Goal: Task Accomplishment & Management: Manage account settings

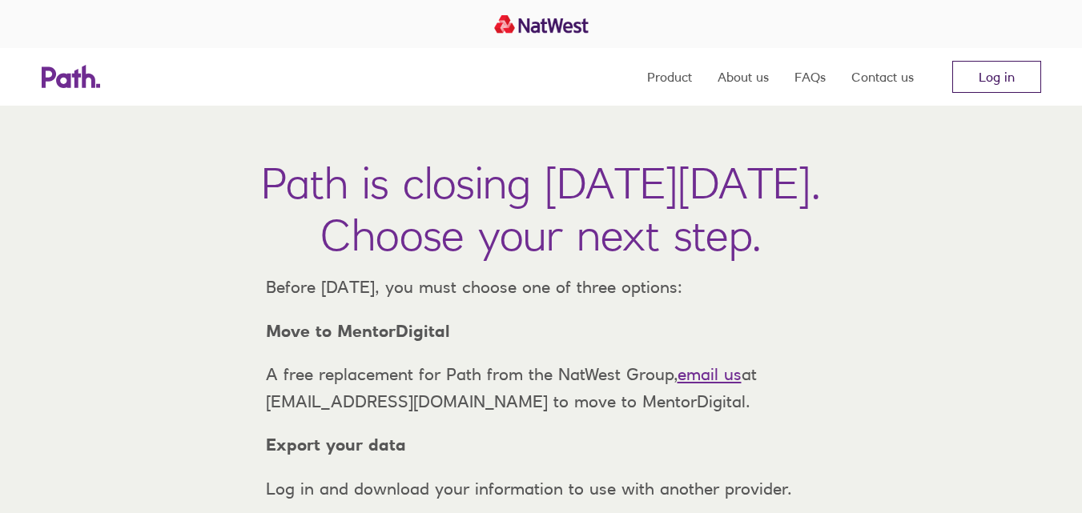
click at [994, 71] on link "Log in" at bounding box center [996, 77] width 89 height 32
click at [986, 80] on link "Log in" at bounding box center [996, 77] width 89 height 32
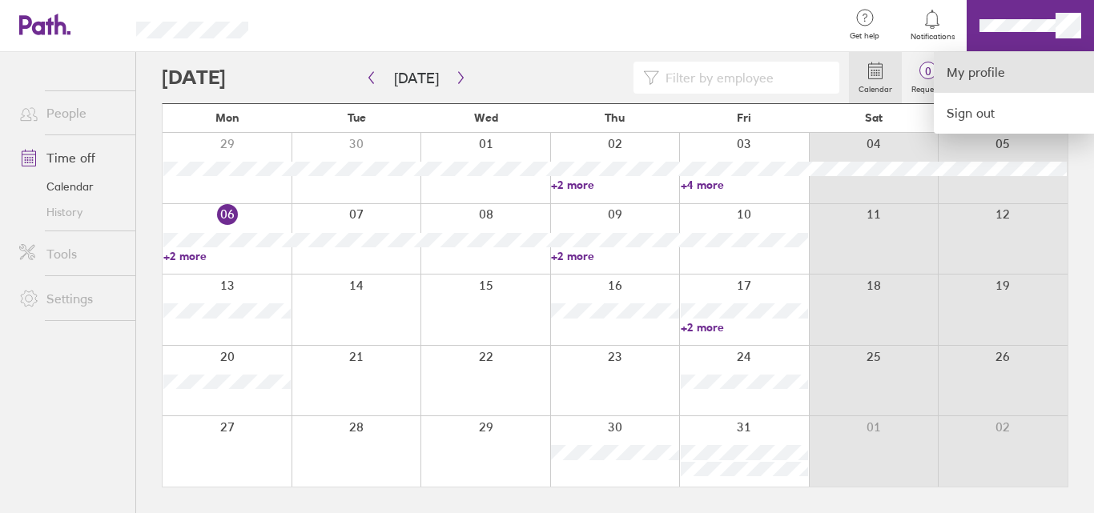
click at [1002, 78] on link "My profile" at bounding box center [1014, 72] width 160 height 41
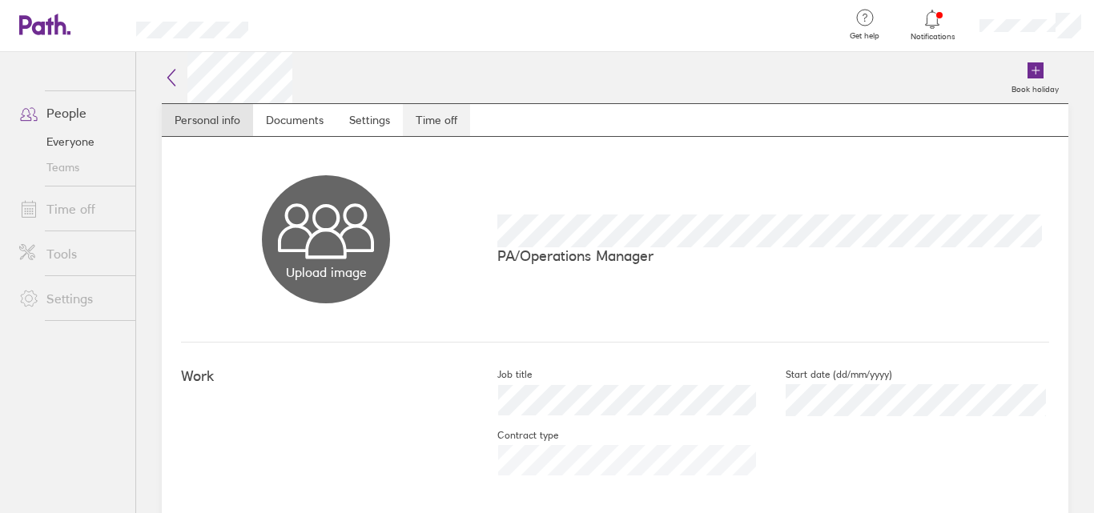
click at [423, 121] on link "Time off" at bounding box center [436, 120] width 67 height 32
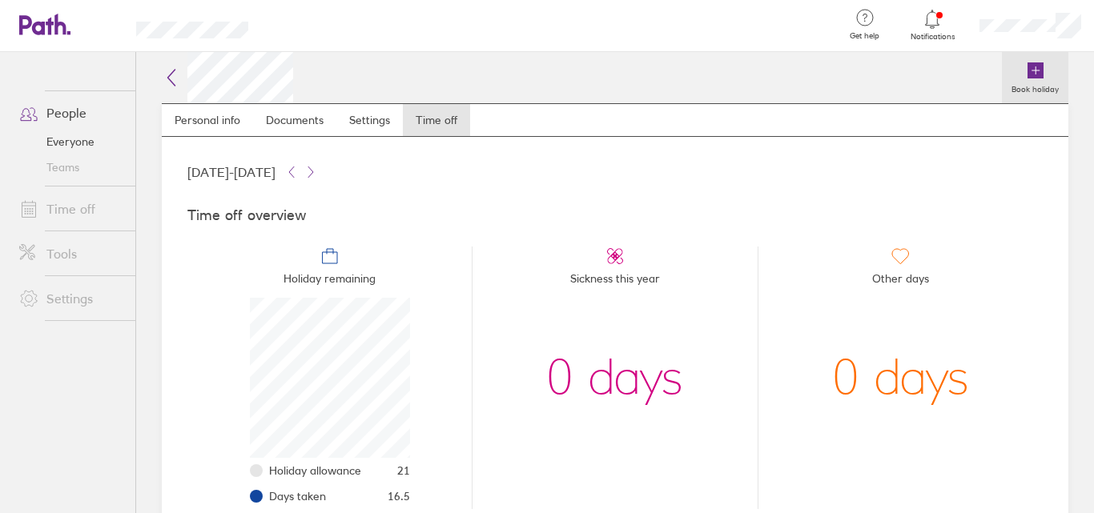
click at [1035, 73] on icon at bounding box center [1035, 70] width 0 height 7
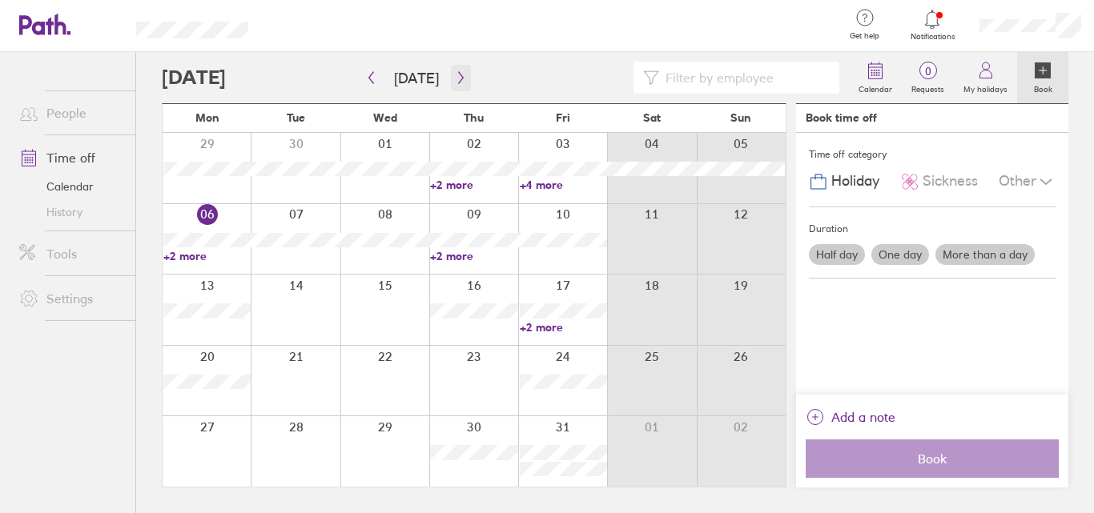
click at [459, 77] on icon "button" at bounding box center [461, 77] width 12 height 13
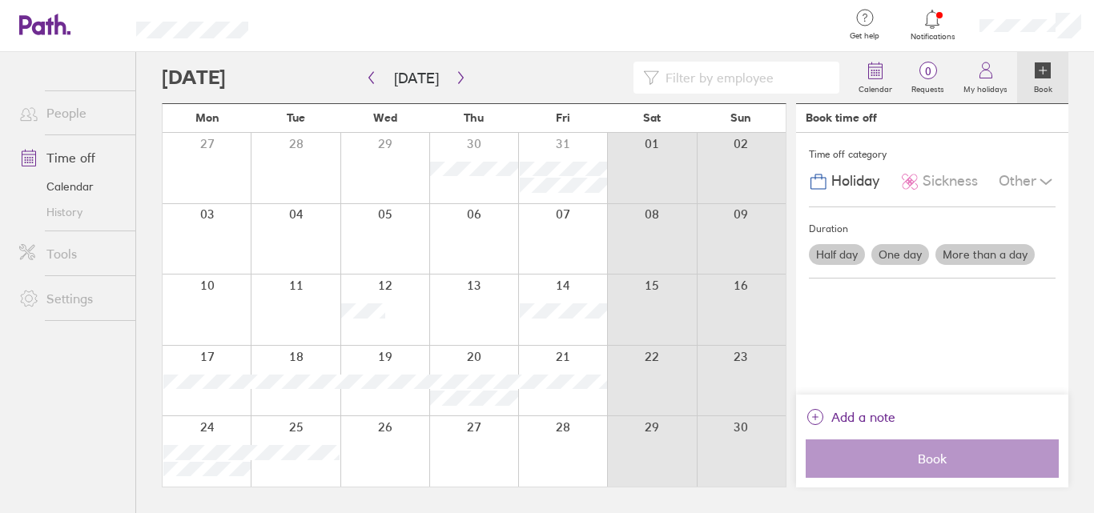
click at [227, 230] on div at bounding box center [207, 239] width 88 height 70
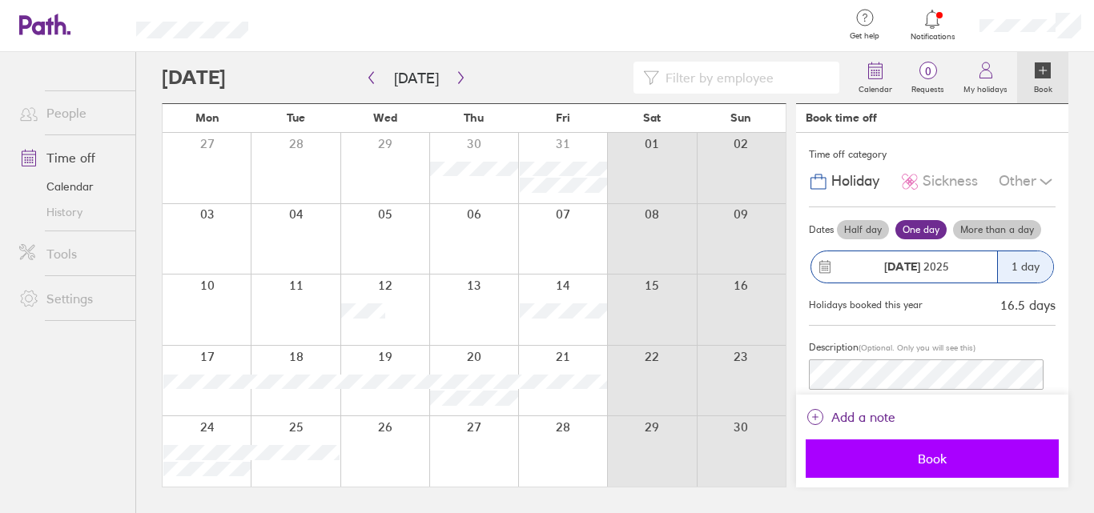
click at [930, 459] on span "Book" at bounding box center [932, 459] width 231 height 14
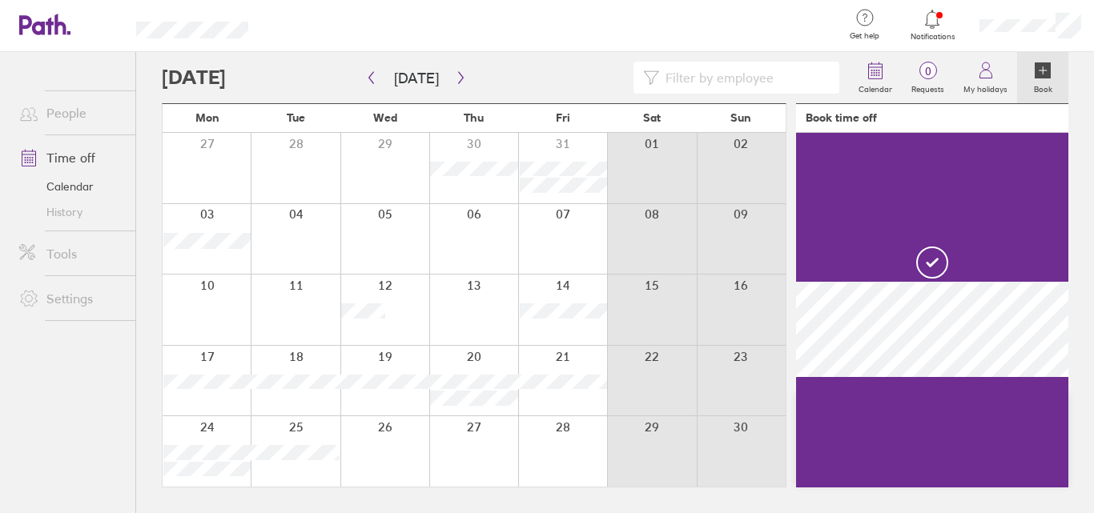
click at [468, 314] on div at bounding box center [473, 310] width 89 height 70
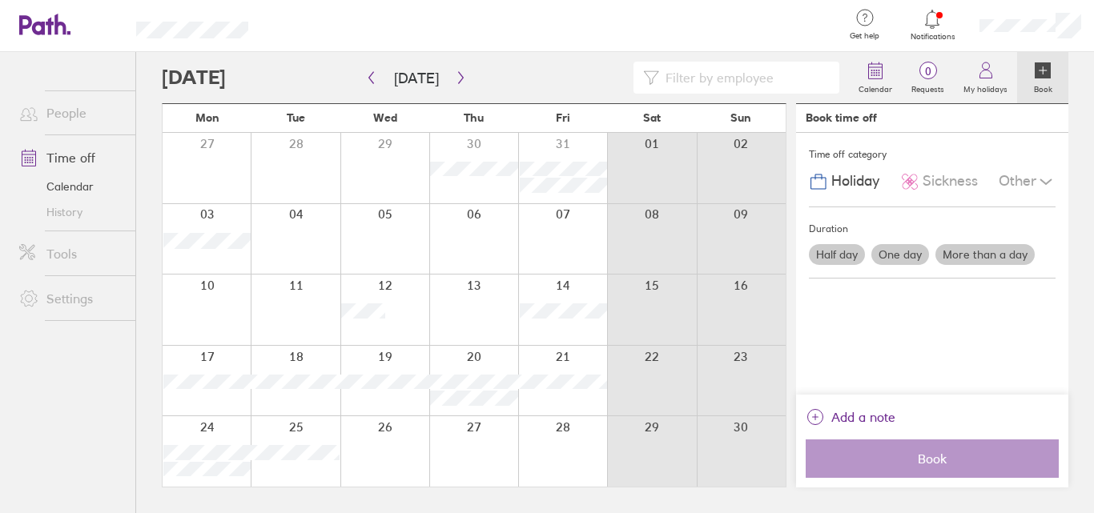
click at [836, 255] on label "Half day" at bounding box center [837, 254] width 56 height 21
click at [0, 0] on input "Half day" at bounding box center [0, 0] width 0 height 0
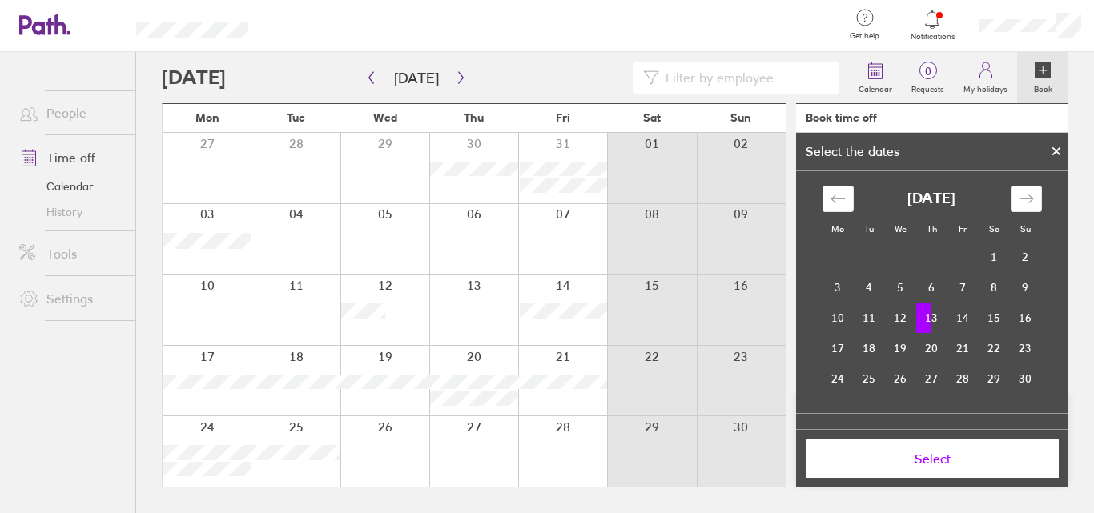
click at [931, 311] on td "13" at bounding box center [931, 318] width 31 height 30
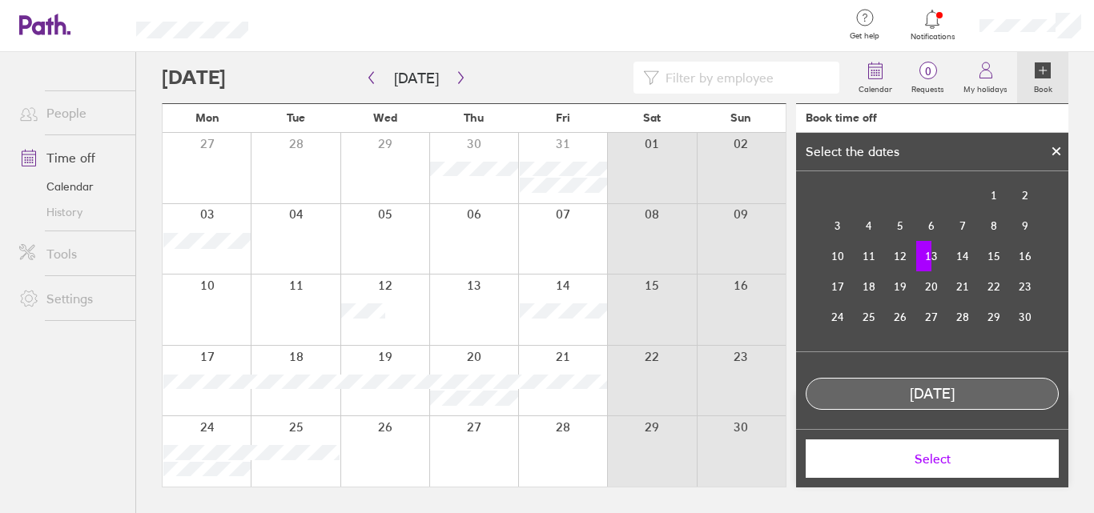
scroll to position [68, 0]
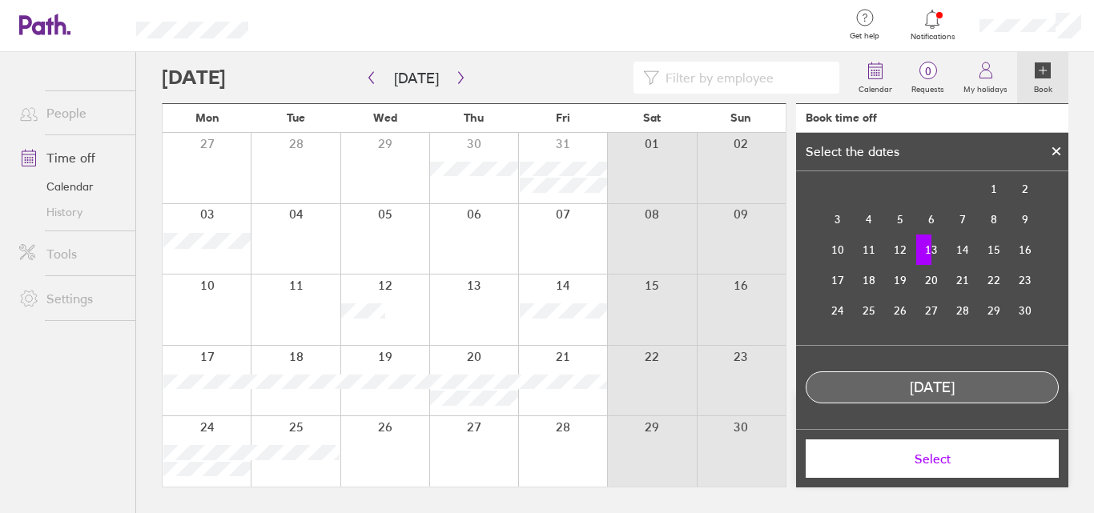
click at [928, 250] on td "13" at bounding box center [931, 250] width 31 height 30
click at [927, 458] on span "Select" at bounding box center [932, 459] width 231 height 14
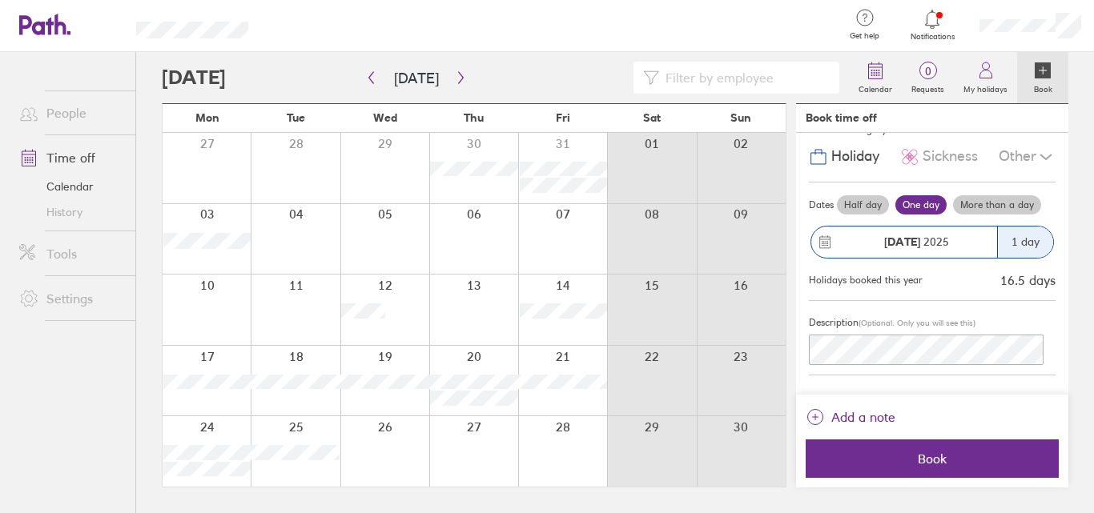
scroll to position [0, 0]
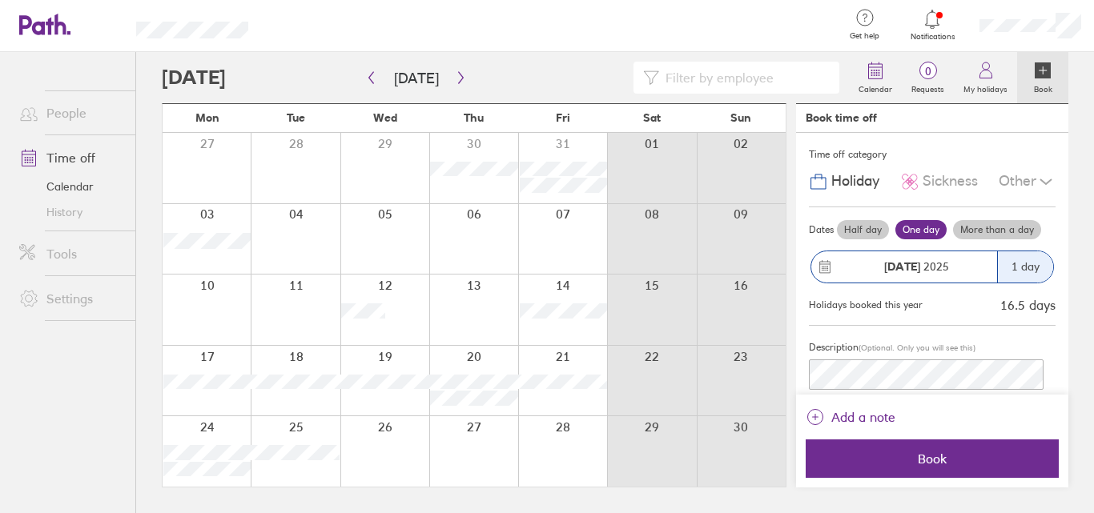
click at [855, 230] on label "Half day" at bounding box center [863, 229] width 52 height 19
click at [0, 0] on input "Half day" at bounding box center [0, 0] width 0 height 0
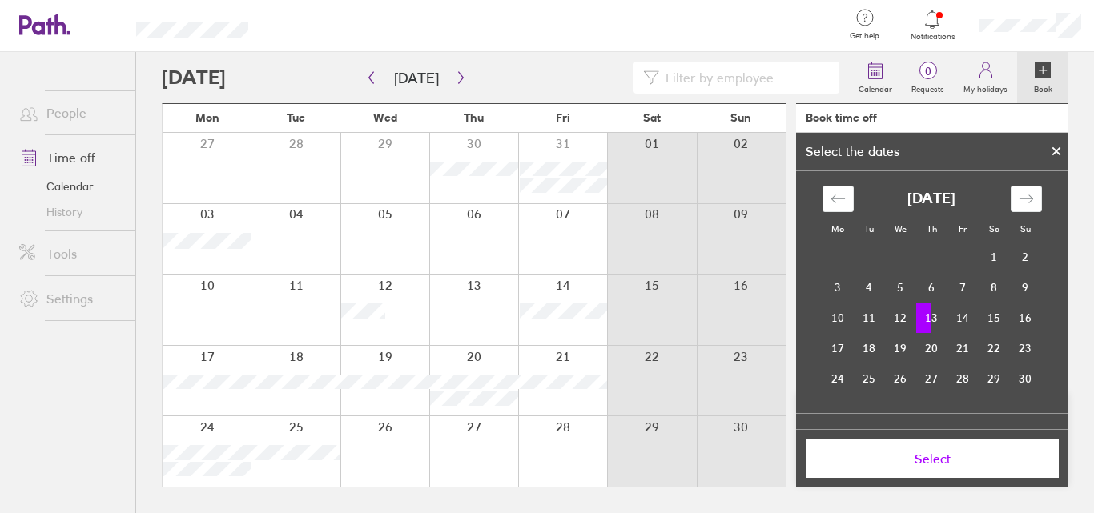
click at [926, 311] on td "13" at bounding box center [931, 318] width 31 height 30
click at [919, 312] on td "13" at bounding box center [931, 318] width 31 height 30
click at [929, 316] on td "13" at bounding box center [931, 318] width 31 height 30
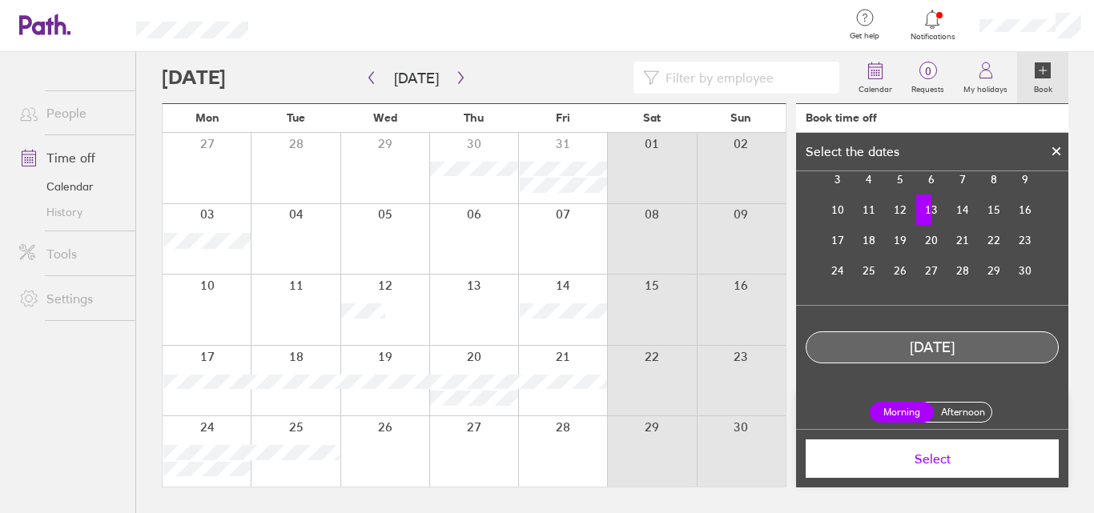
scroll to position [114, 0]
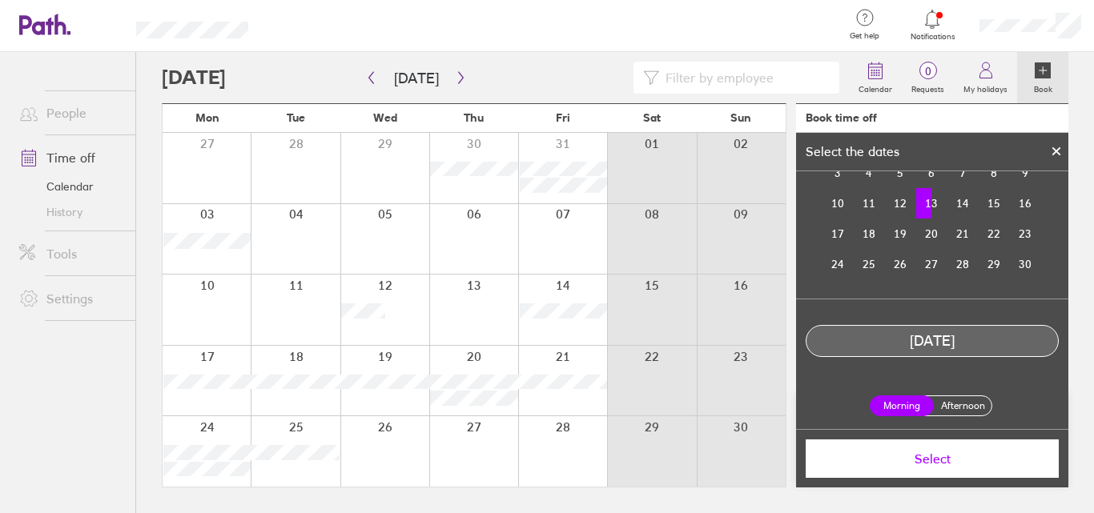
click at [961, 408] on label "Afternoon" at bounding box center [962, 405] width 64 height 19
click at [0, 0] on input "Afternoon" at bounding box center [0, 0] width 0 height 0
click at [925, 459] on span "Select" at bounding box center [932, 459] width 231 height 14
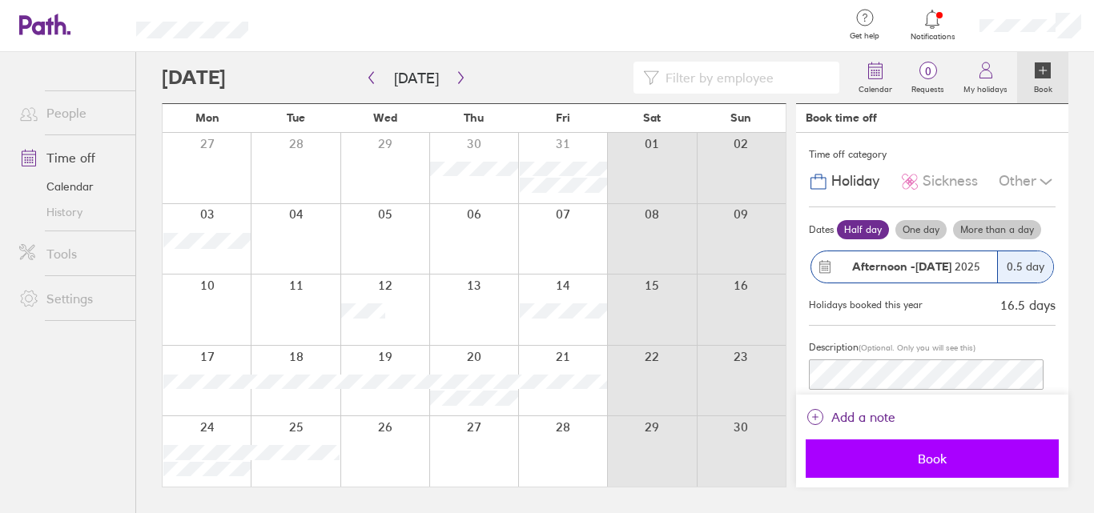
click at [935, 465] on span "Book" at bounding box center [932, 459] width 231 height 14
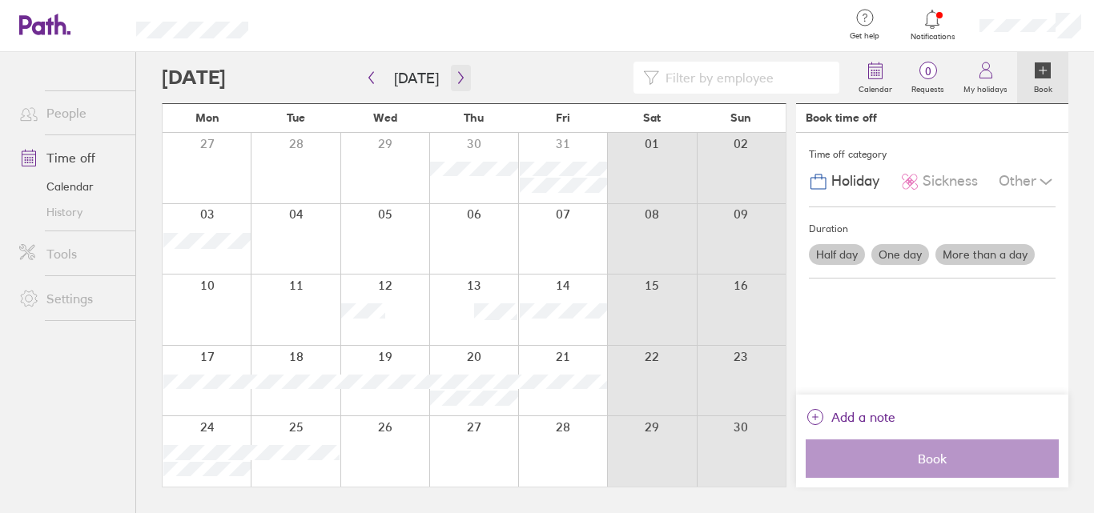
click at [458, 75] on icon "button" at bounding box center [460, 78] width 5 height 12
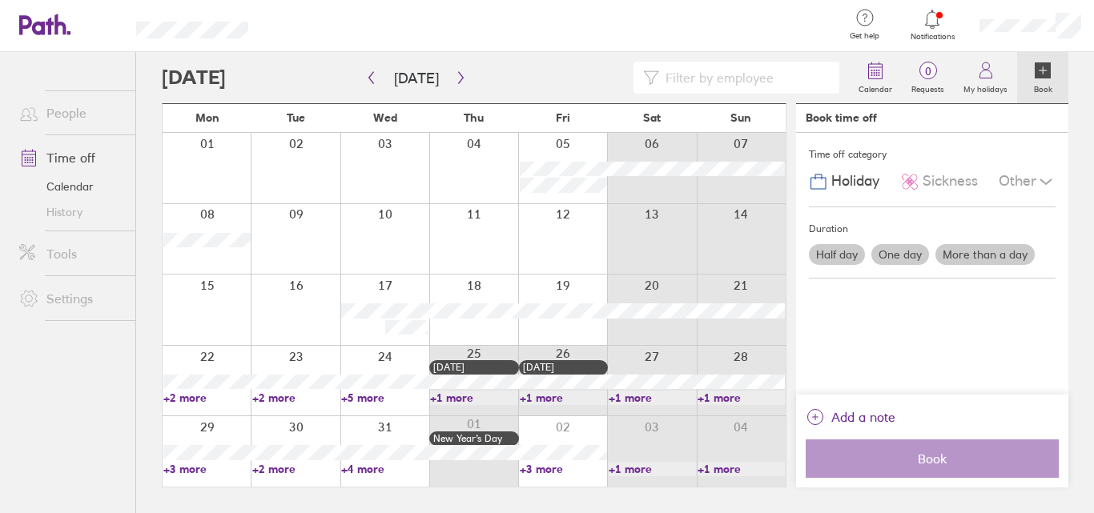
click at [221, 174] on div at bounding box center [207, 168] width 88 height 70
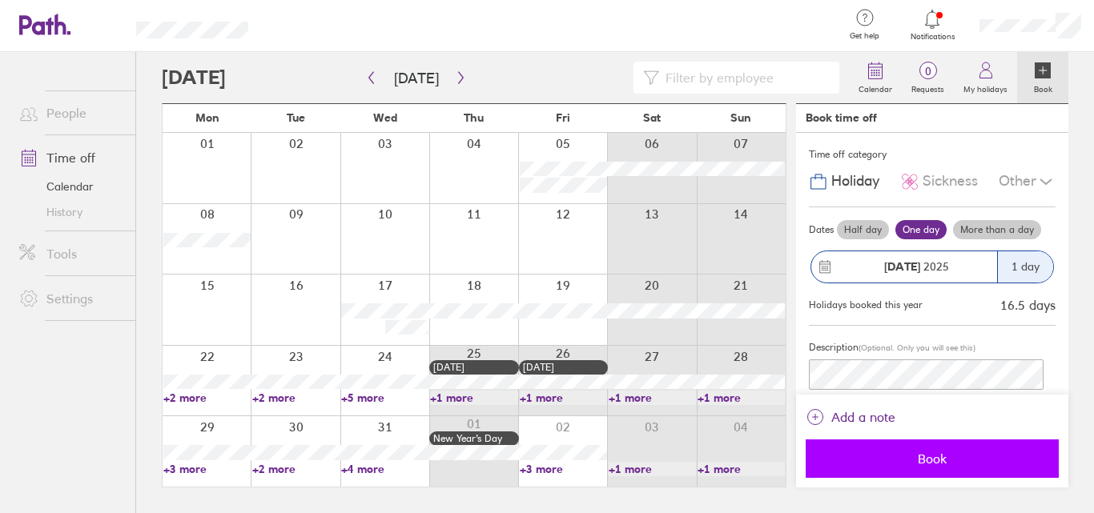
click at [920, 456] on span "Book" at bounding box center [932, 459] width 231 height 14
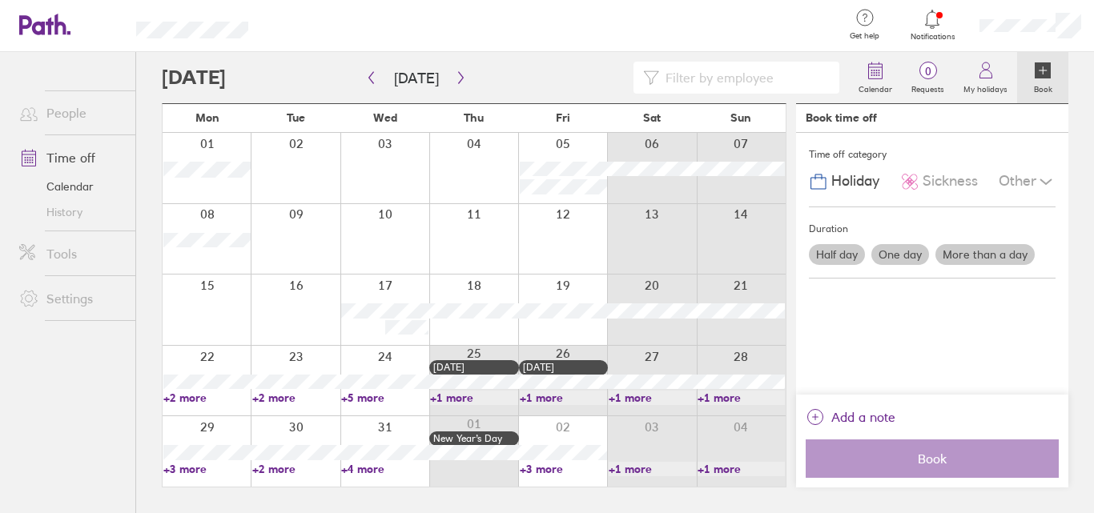
click at [203, 306] on div at bounding box center [207, 310] width 88 height 70
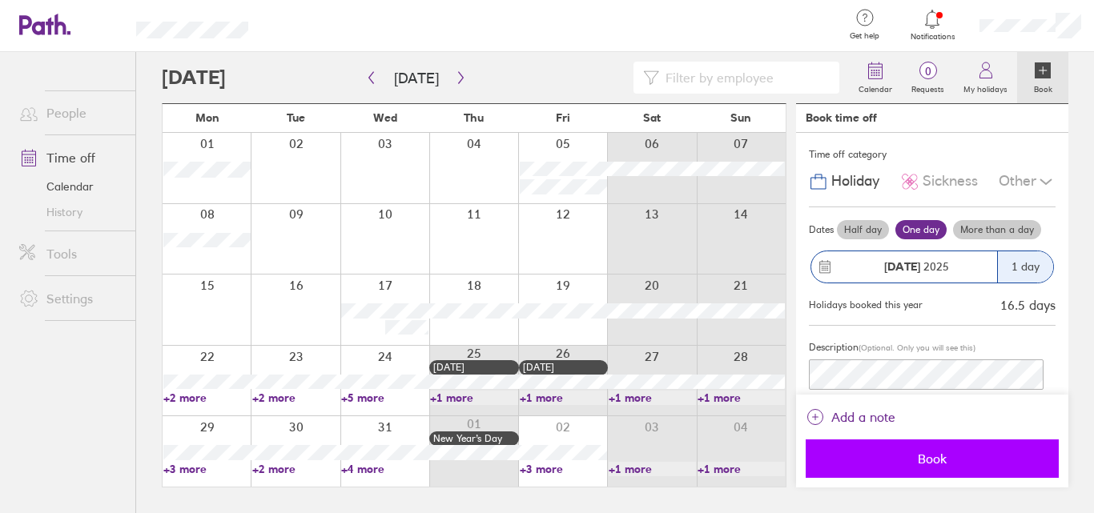
click at [928, 452] on span "Book" at bounding box center [932, 459] width 231 height 14
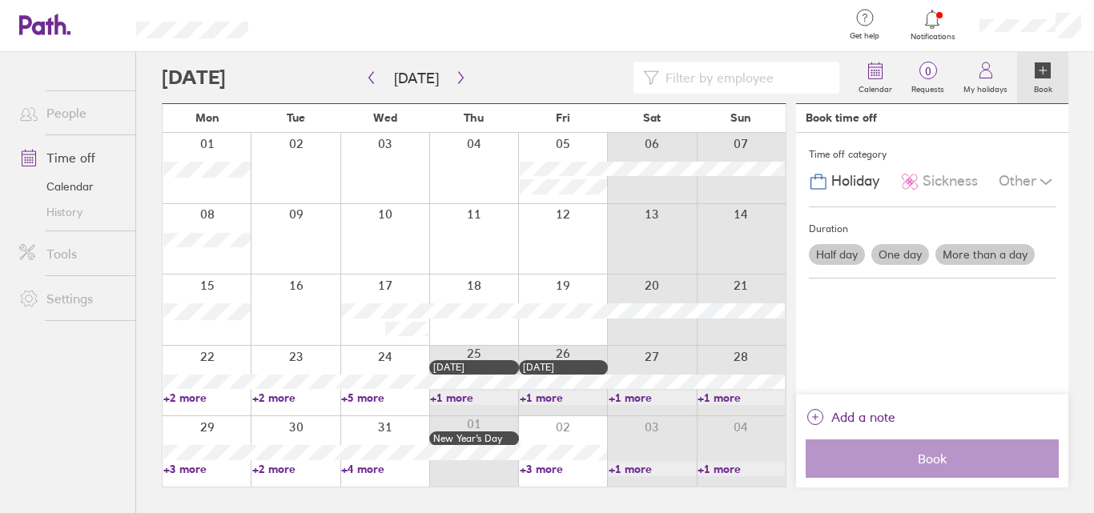
click at [317, 365] on div at bounding box center [295, 381] width 89 height 70
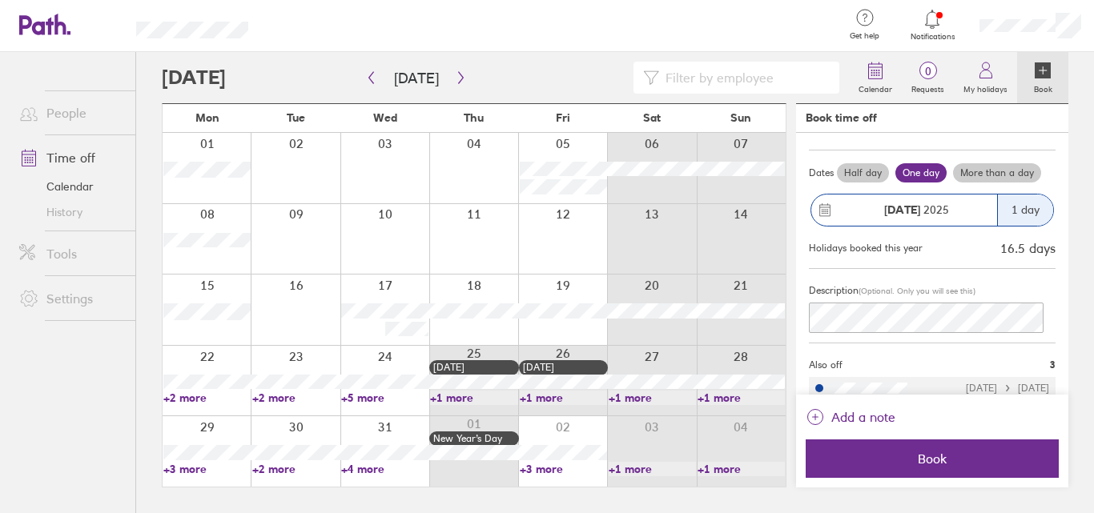
scroll to position [54, 0]
click at [863, 177] on label "Half day" at bounding box center [863, 176] width 52 height 19
click at [0, 0] on input "Half day" at bounding box center [0, 0] width 0 height 0
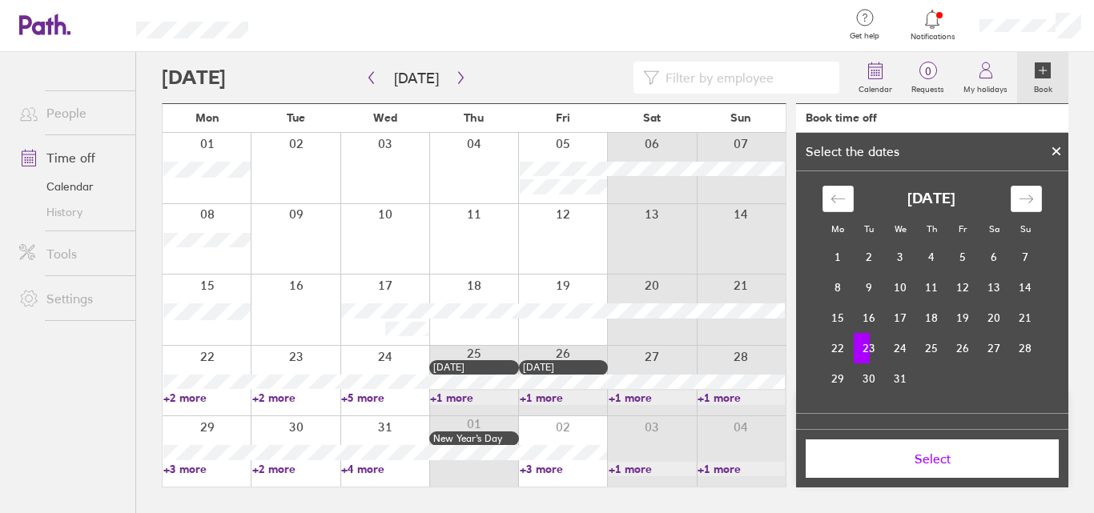
scroll to position [114, 0]
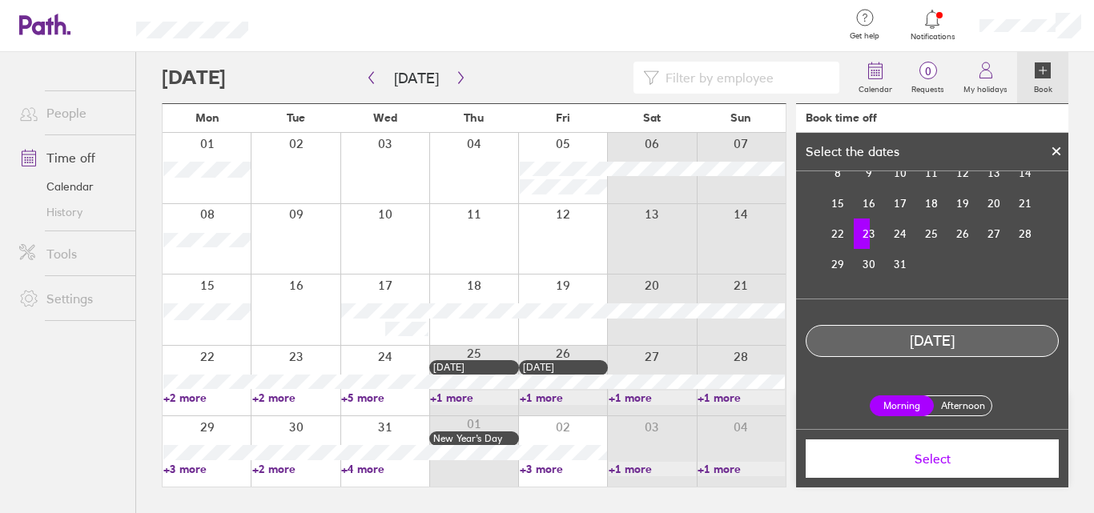
click at [972, 405] on label "Afternoon" at bounding box center [962, 405] width 64 height 19
click at [0, 0] on input "Afternoon" at bounding box center [0, 0] width 0 height 0
click at [964, 457] on span "Select" at bounding box center [932, 459] width 231 height 14
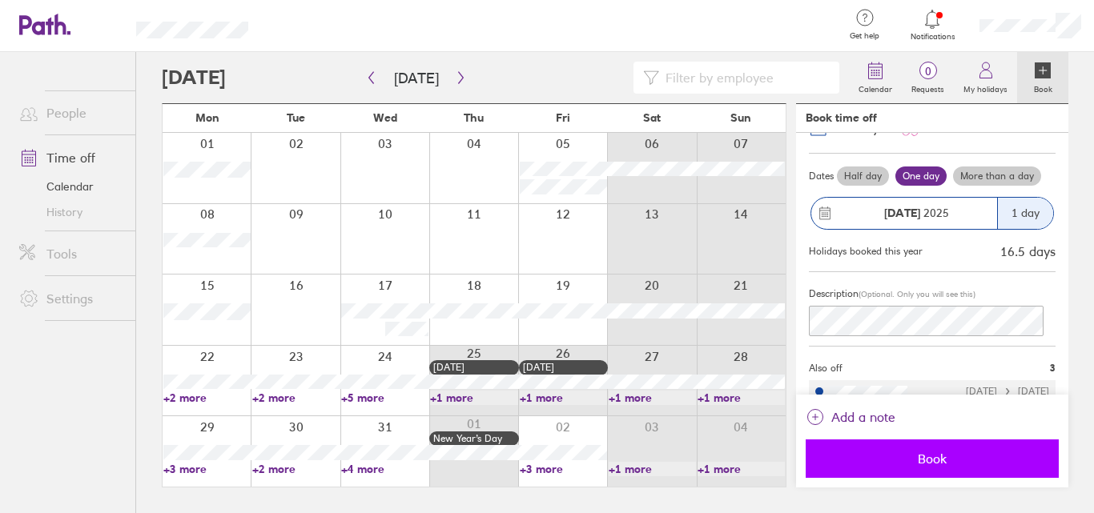
click at [954, 457] on span "Book" at bounding box center [932, 459] width 231 height 14
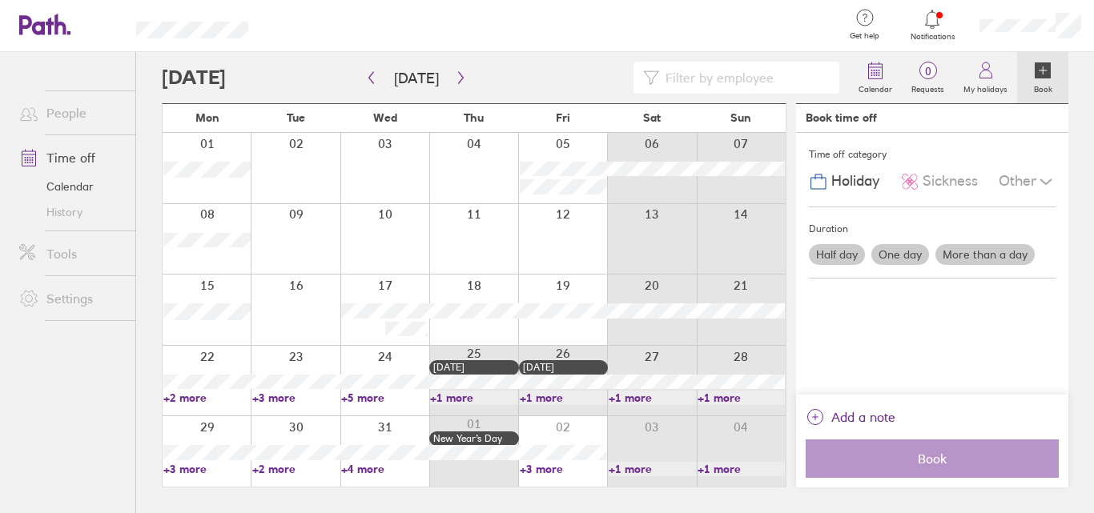
scroll to position [0, 0]
click at [412, 467] on link "+4 more" at bounding box center [384, 469] width 87 height 14
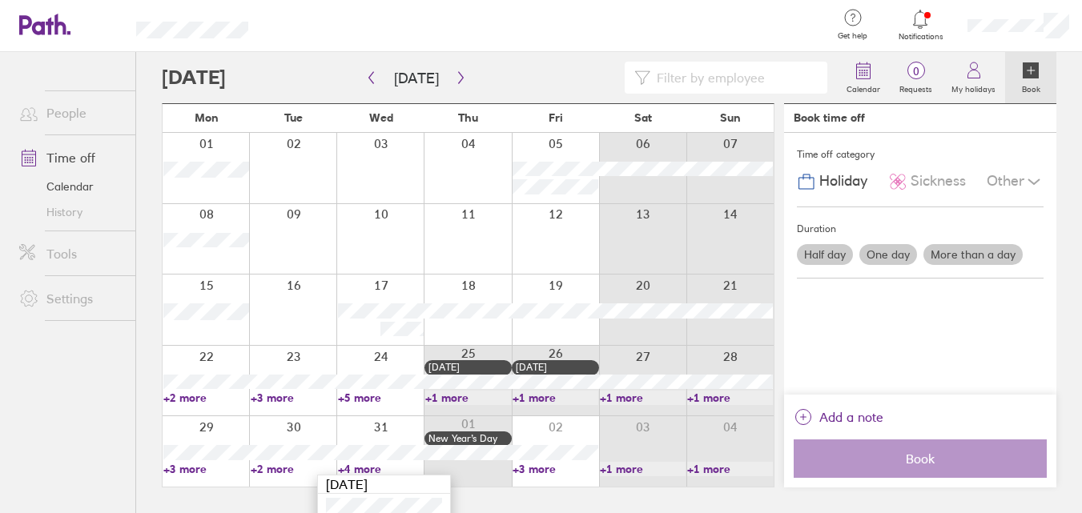
click at [404, 435] on div at bounding box center [379, 451] width 87 height 70
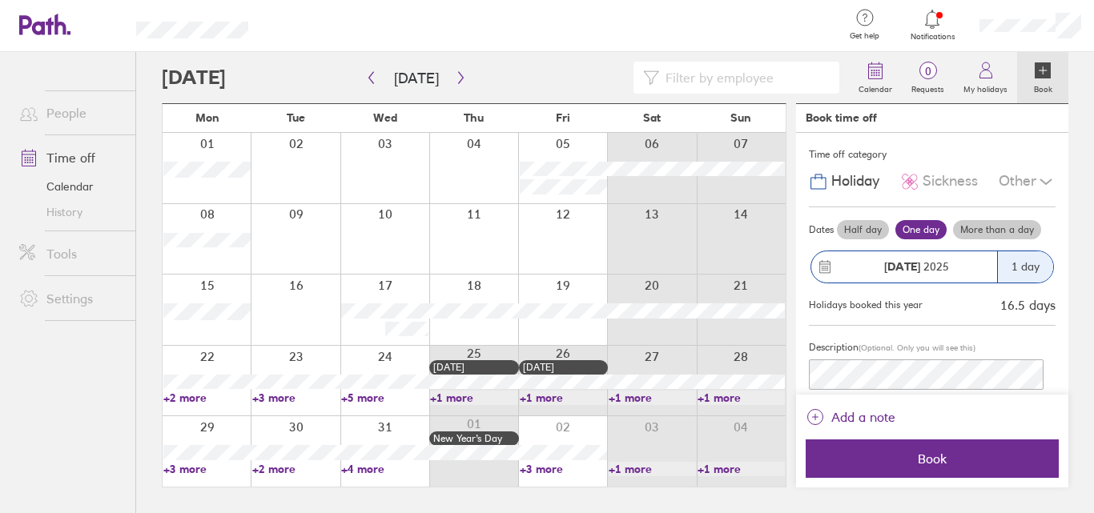
click at [848, 228] on label "Half day" at bounding box center [863, 229] width 52 height 19
click at [0, 0] on input "Half day" at bounding box center [0, 0] width 0 height 0
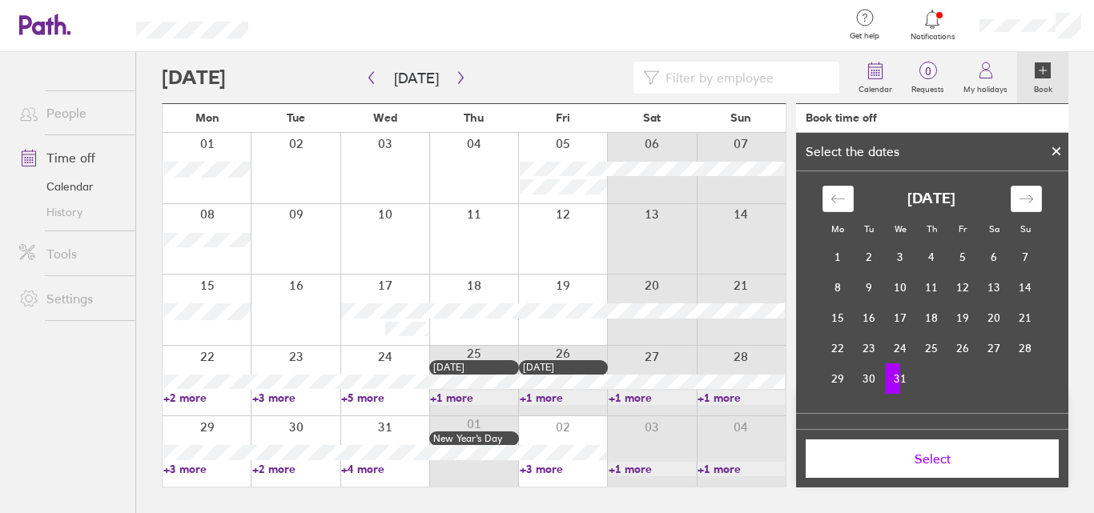
scroll to position [110, 0]
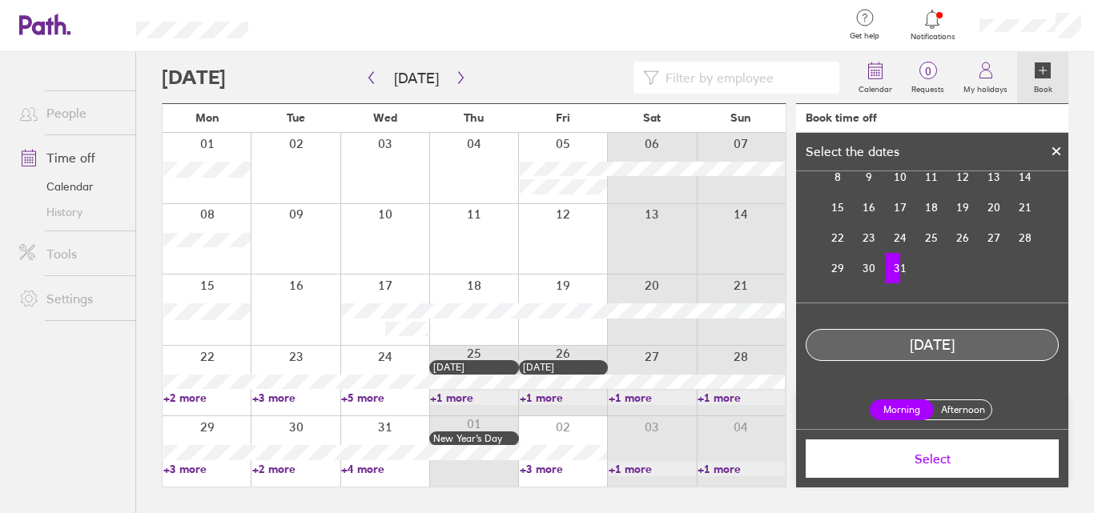
click at [966, 410] on label "Afternoon" at bounding box center [962, 409] width 64 height 19
click at [0, 0] on input "Afternoon" at bounding box center [0, 0] width 0 height 0
click at [961, 452] on span "Select" at bounding box center [932, 459] width 231 height 14
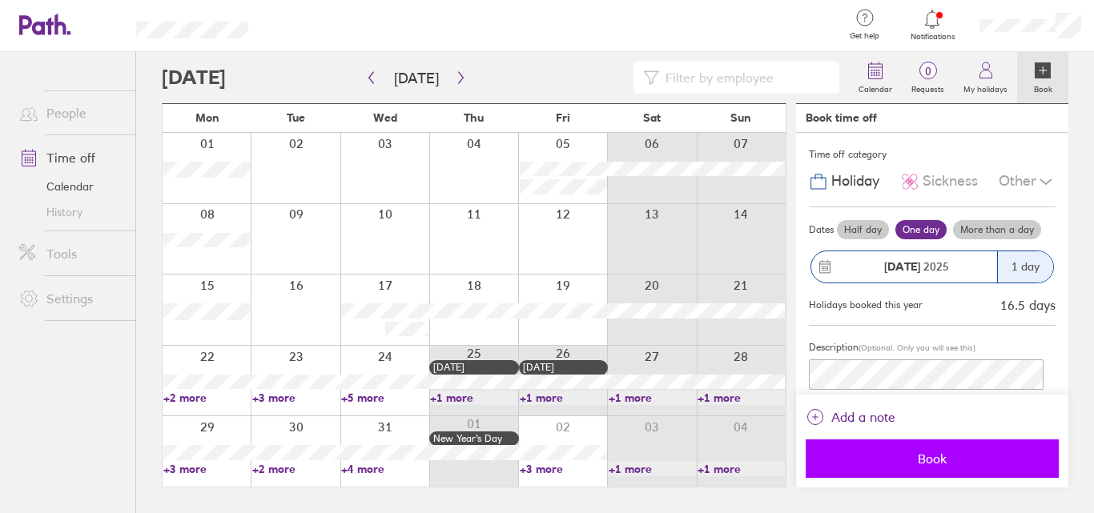
click at [957, 457] on span "Book" at bounding box center [932, 459] width 231 height 14
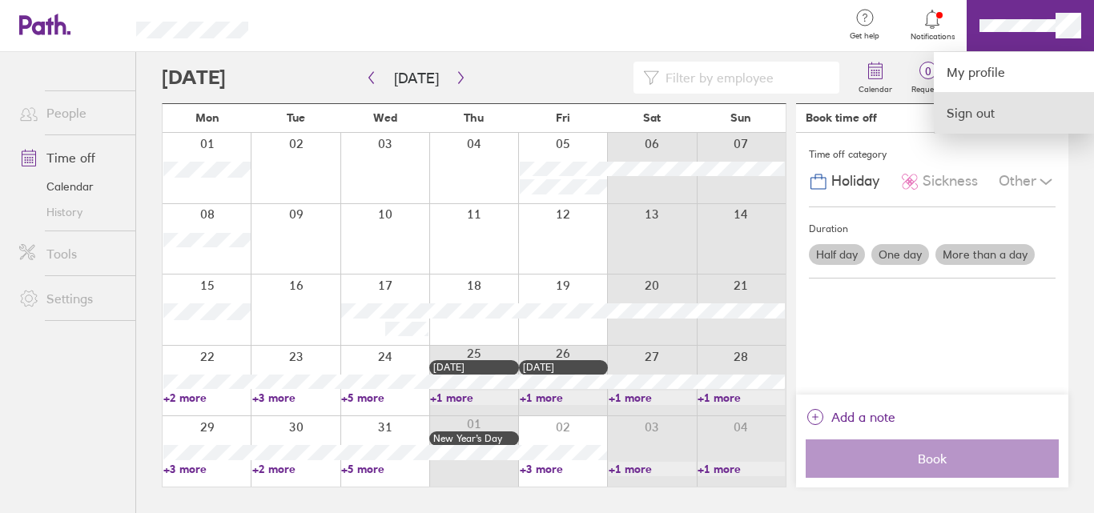
click at [1003, 119] on link "Sign out" at bounding box center [1014, 113] width 160 height 40
